Goal: Find specific page/section: Find specific page/section

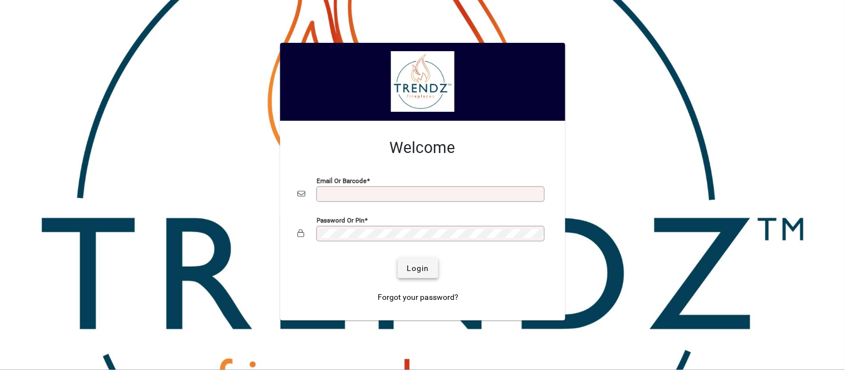
type input "**********"
click at [425, 268] on span "Login" at bounding box center [417, 269] width 23 height 12
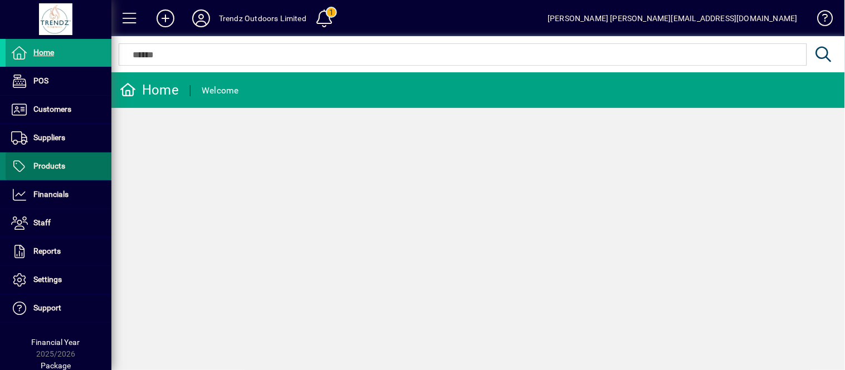
click at [61, 164] on span "Products" at bounding box center [49, 165] width 32 height 9
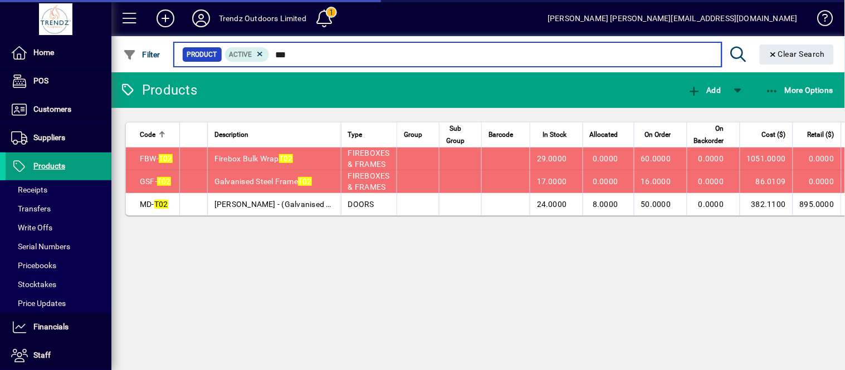
type input "***"
